Goal: Information Seeking & Learning: Learn about a topic

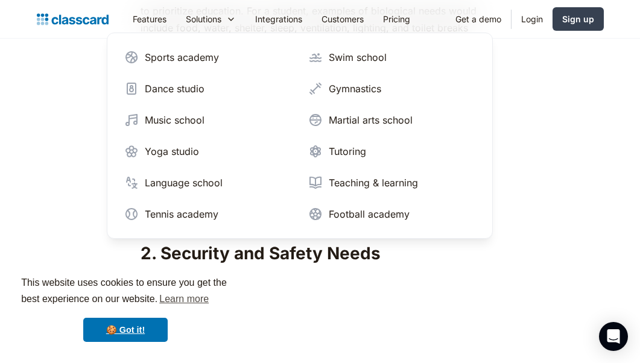
scroll to position [1895, 0]
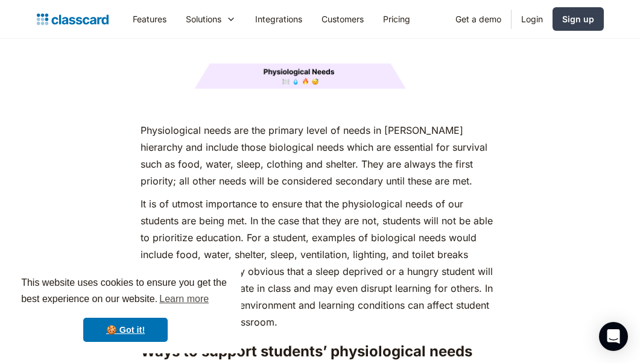
scroll to position [1643, 0]
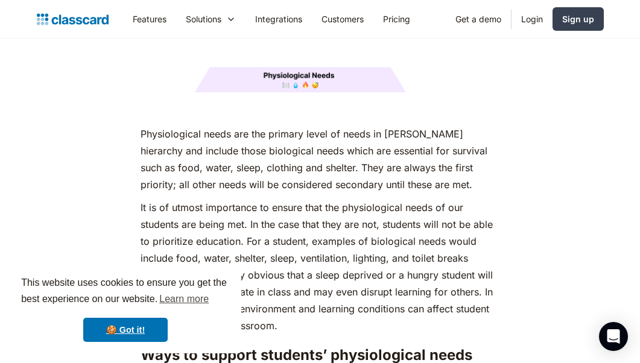
drag, startPoint x: 138, startPoint y: 112, endPoint x: 201, endPoint y: 115, distance: 63.4
copy p "Physiological"
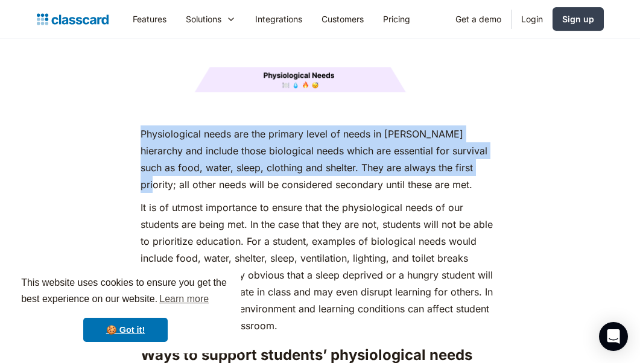
drag, startPoint x: 140, startPoint y: 112, endPoint x: 442, endPoint y: 151, distance: 304.5
click at [442, 151] on p "Physiological needs are the primary level of needs in [PERSON_NAME] hierarchy a…" at bounding box center [319, 159] width 359 height 68
copy p "Physiological needs are the primary level of needs in [PERSON_NAME] hierarchy a…"
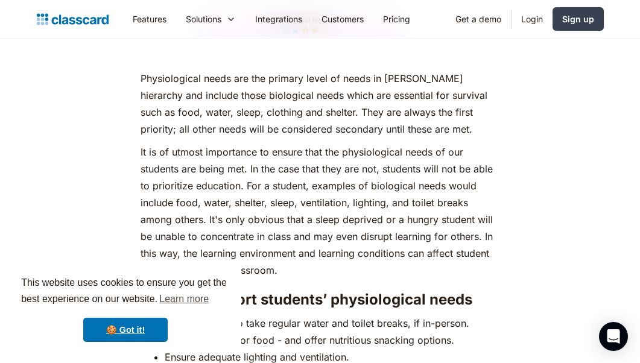
scroll to position [1705, 0]
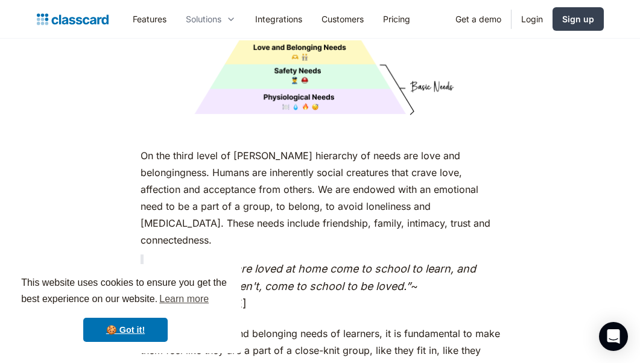
scroll to position [3150, 0]
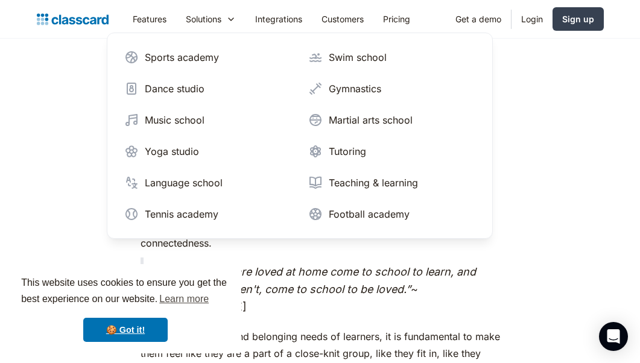
click at [550, 182] on div "As humans, we are driven by an innate desire to achieve more, to surpass not ju…" at bounding box center [320, 196] width 579 height 5402
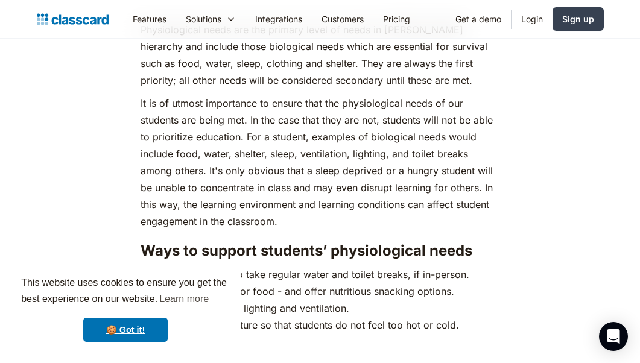
scroll to position [1742, 0]
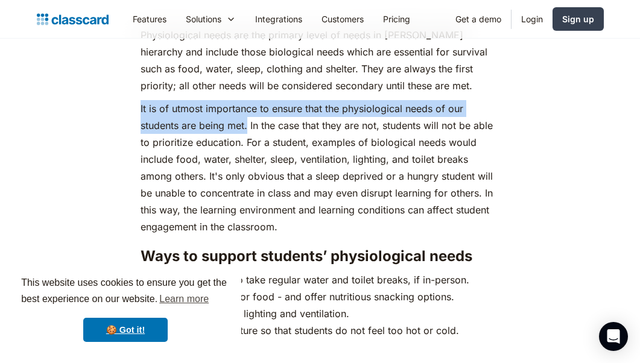
drag, startPoint x: 140, startPoint y: 87, endPoint x: 247, endPoint y: 108, distance: 108.8
click at [247, 108] on p "It is of utmost importance to ensure that the physiological needs of our studen…" at bounding box center [319, 167] width 359 height 135
copy p "It is of utmost importance to ensure that the physiological needs of our studen…"
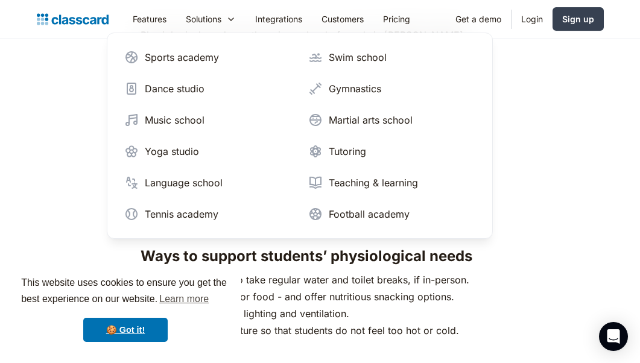
click at [482, 128] on nav "Sports academy Swim school Dance studio Gymnastics Music school Martial arts sc…" at bounding box center [300, 136] width 386 height 206
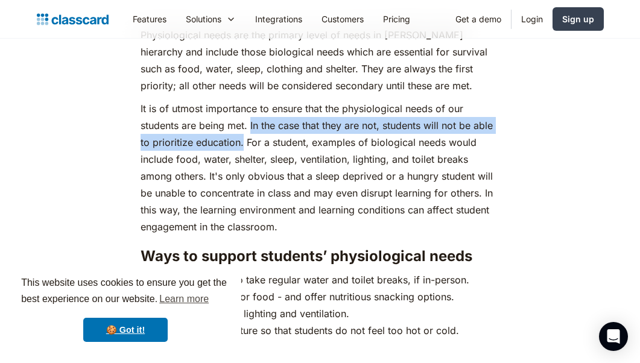
drag, startPoint x: 250, startPoint y: 104, endPoint x: 243, endPoint y: 126, distance: 23.3
click at [243, 126] on p "It is of utmost importance to ensure that the physiological needs of our studen…" at bounding box center [319, 167] width 359 height 135
copy p "In the case that they are not, students will not be able to prioritize educatio…"
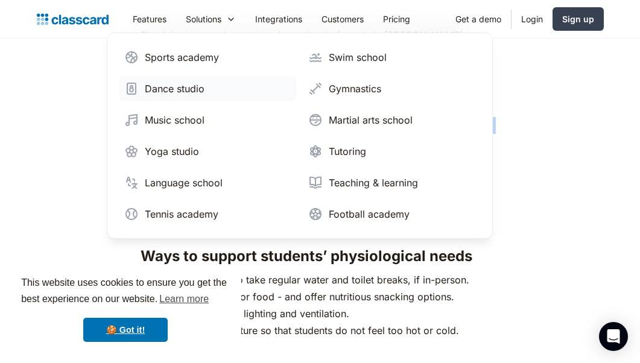
scroll to position [1767, 0]
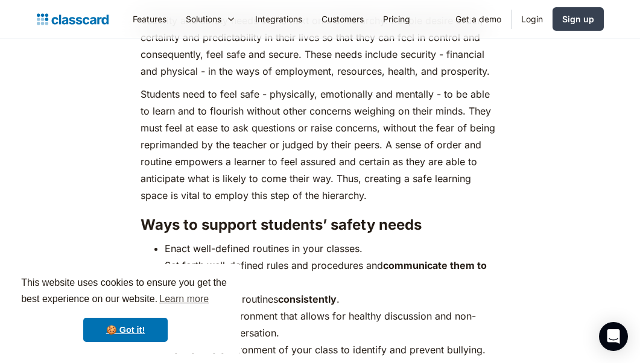
scroll to position [2339, 0]
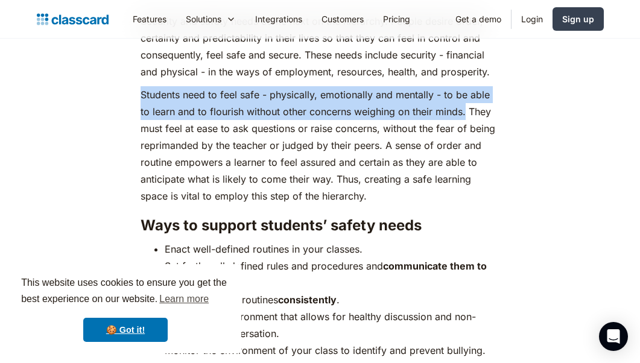
drag, startPoint x: 142, startPoint y: 72, endPoint x: 467, endPoint y: 90, distance: 324.8
click at [467, 90] on p "Students need to feel safe - physically, emotionally and mentally - to be able …" at bounding box center [319, 145] width 359 height 118
copy p "Students need to feel safe - physically, emotionally and mentally - to be able …"
